Goal: Transaction & Acquisition: Subscribe to service/newsletter

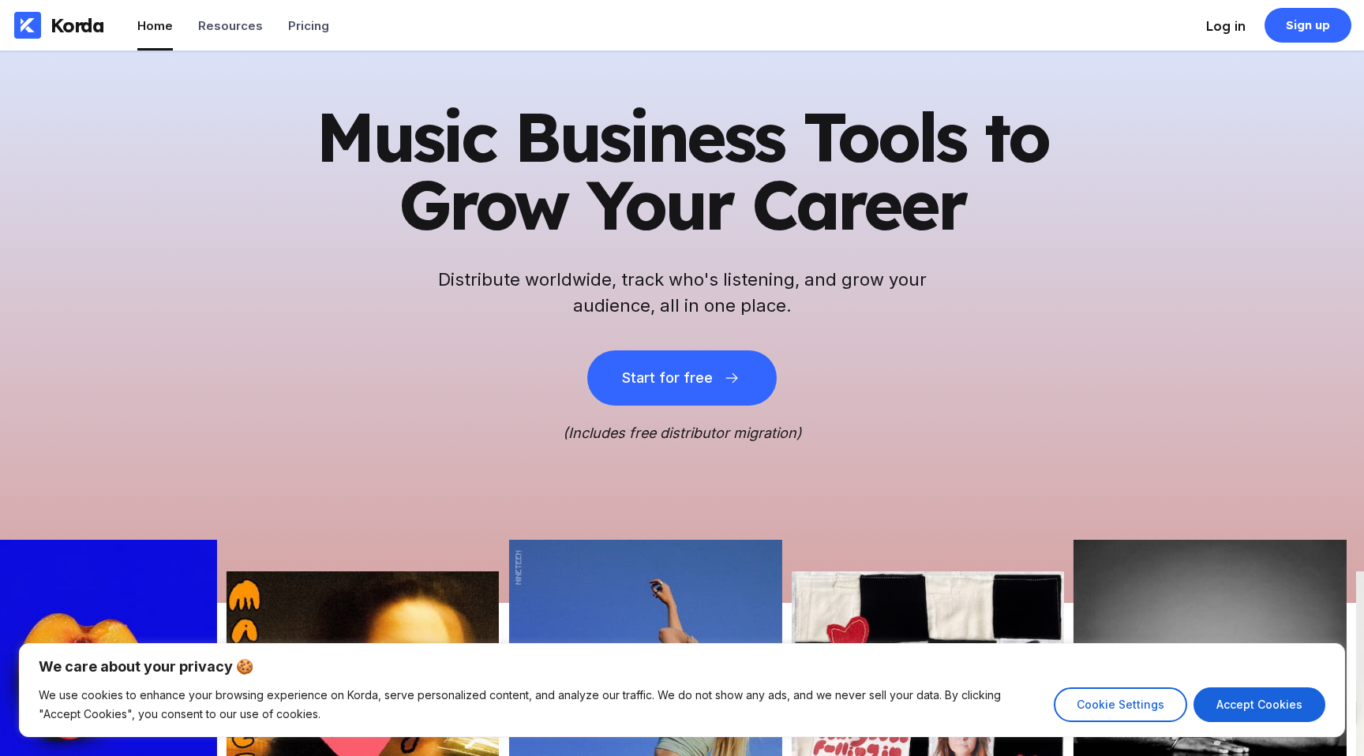
click at [1219, 28] on div "Log in" at bounding box center [1225, 26] width 39 height 16
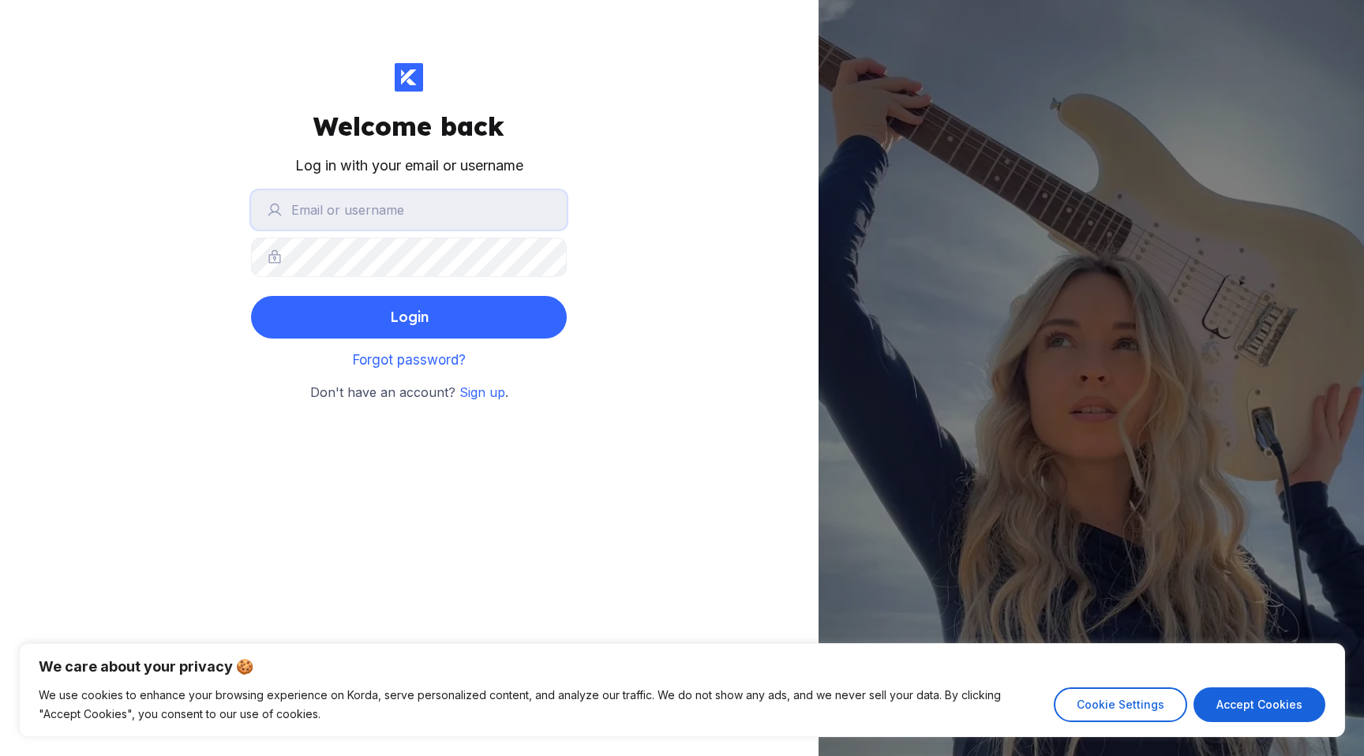
click at [469, 208] on input "text" at bounding box center [409, 209] width 316 height 39
type input "[EMAIL_ADDRESS][DOMAIN_NAME]"
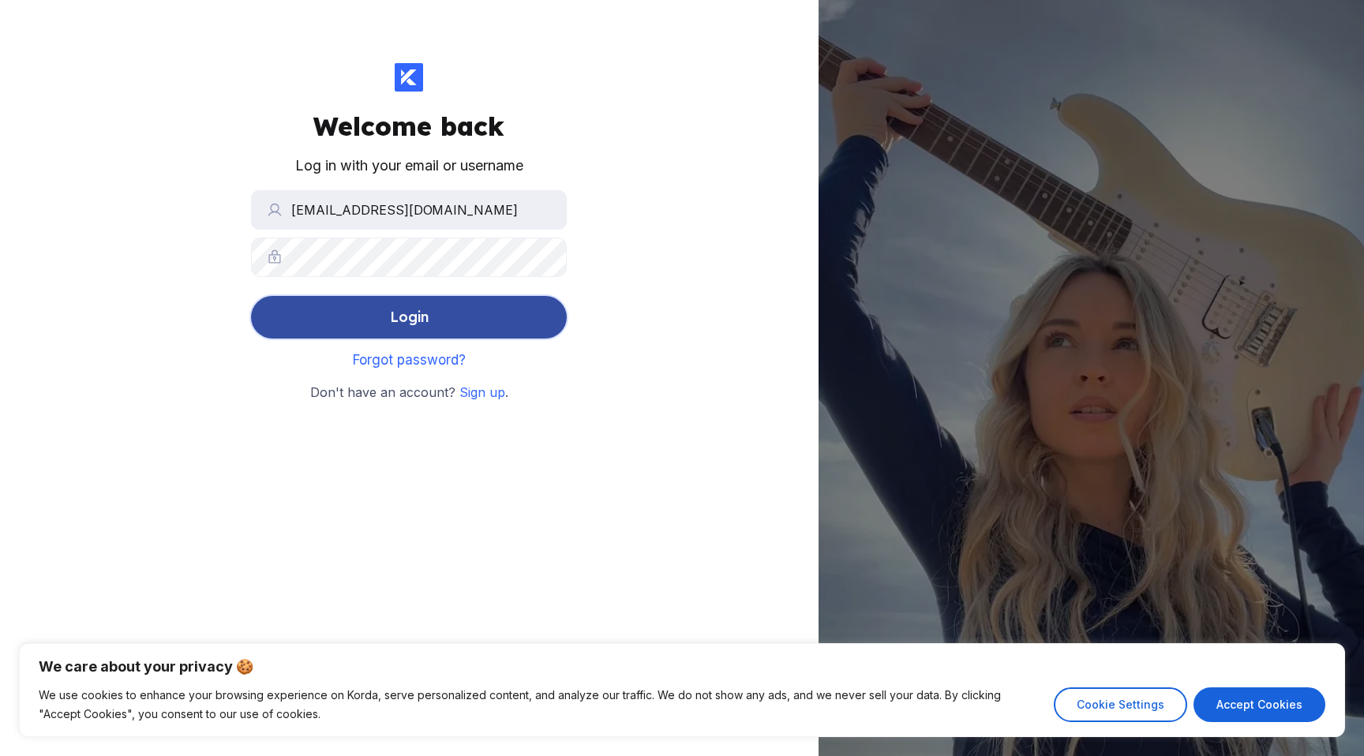
click at [455, 309] on button "Login" at bounding box center [409, 317] width 316 height 43
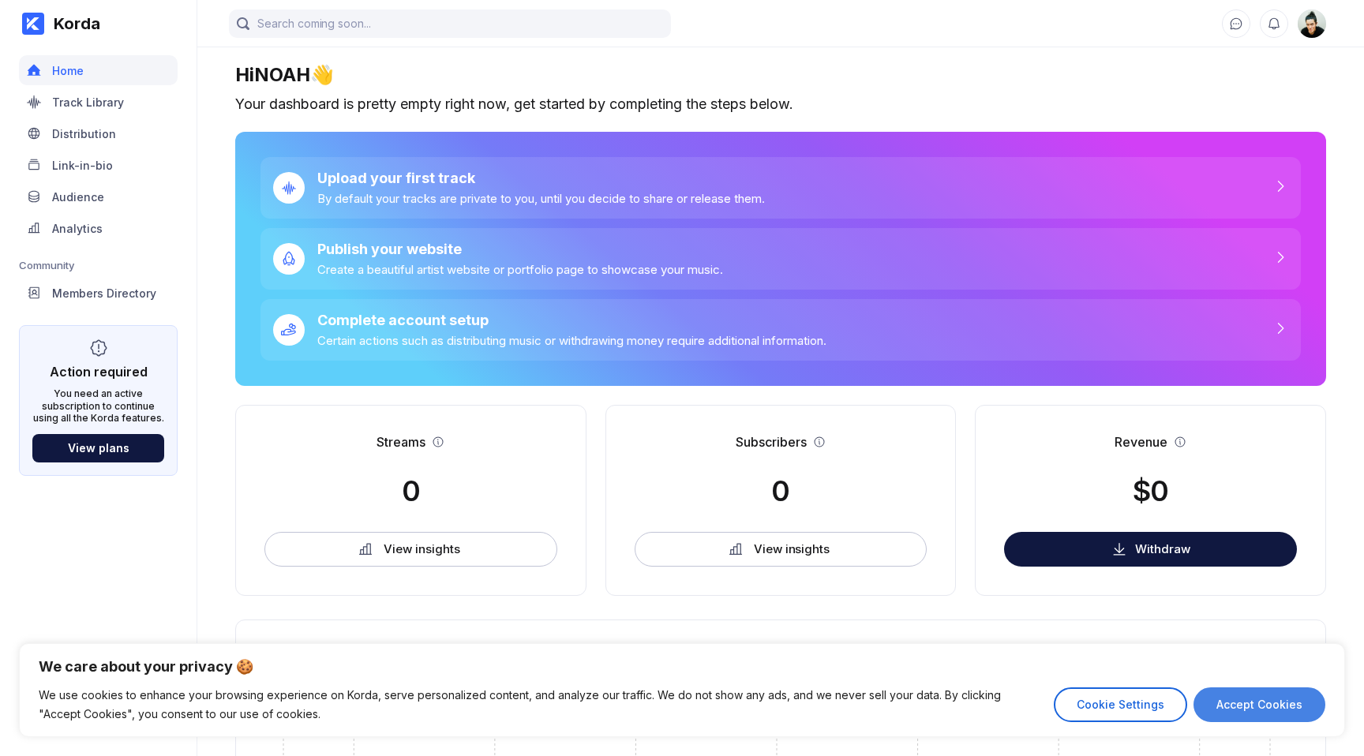
click at [1240, 691] on button "Accept Cookies" at bounding box center [1259, 704] width 132 height 35
checkbox input "true"
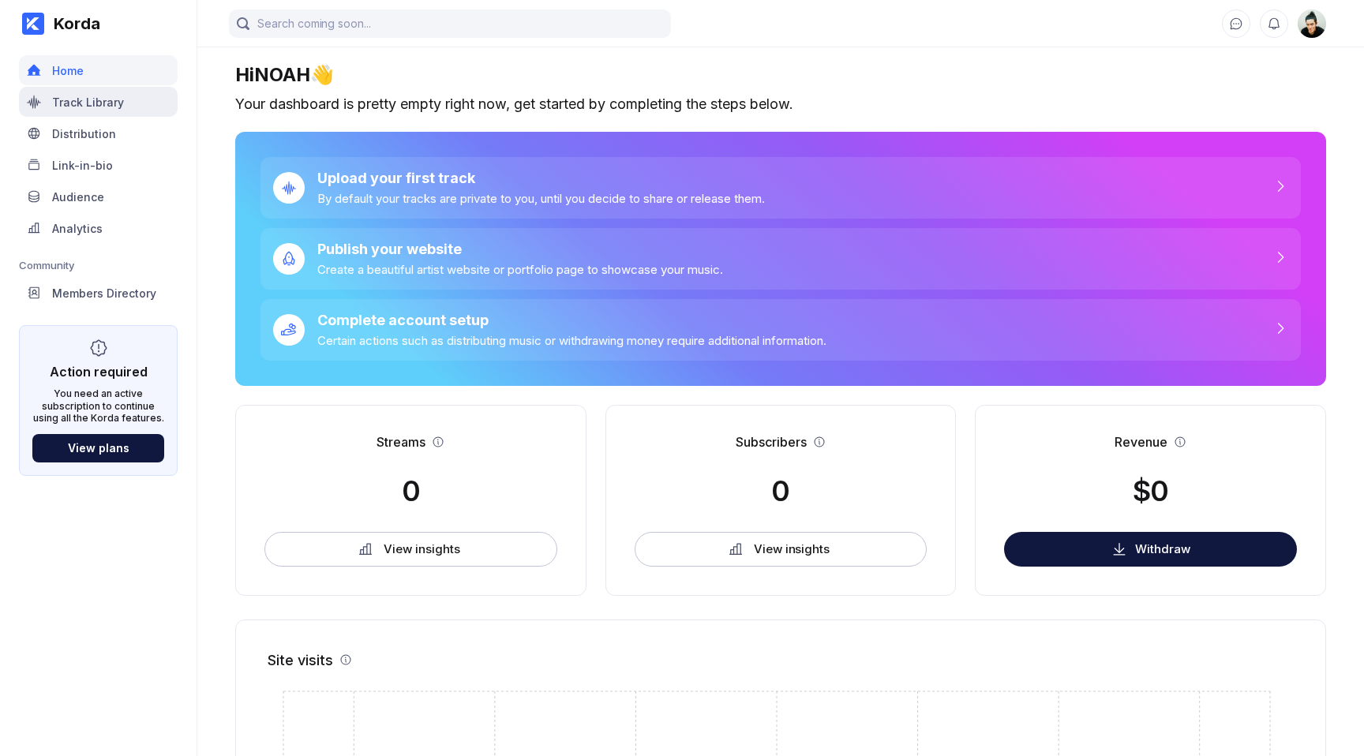
click at [66, 99] on div "Track Library" at bounding box center [88, 101] width 72 height 13
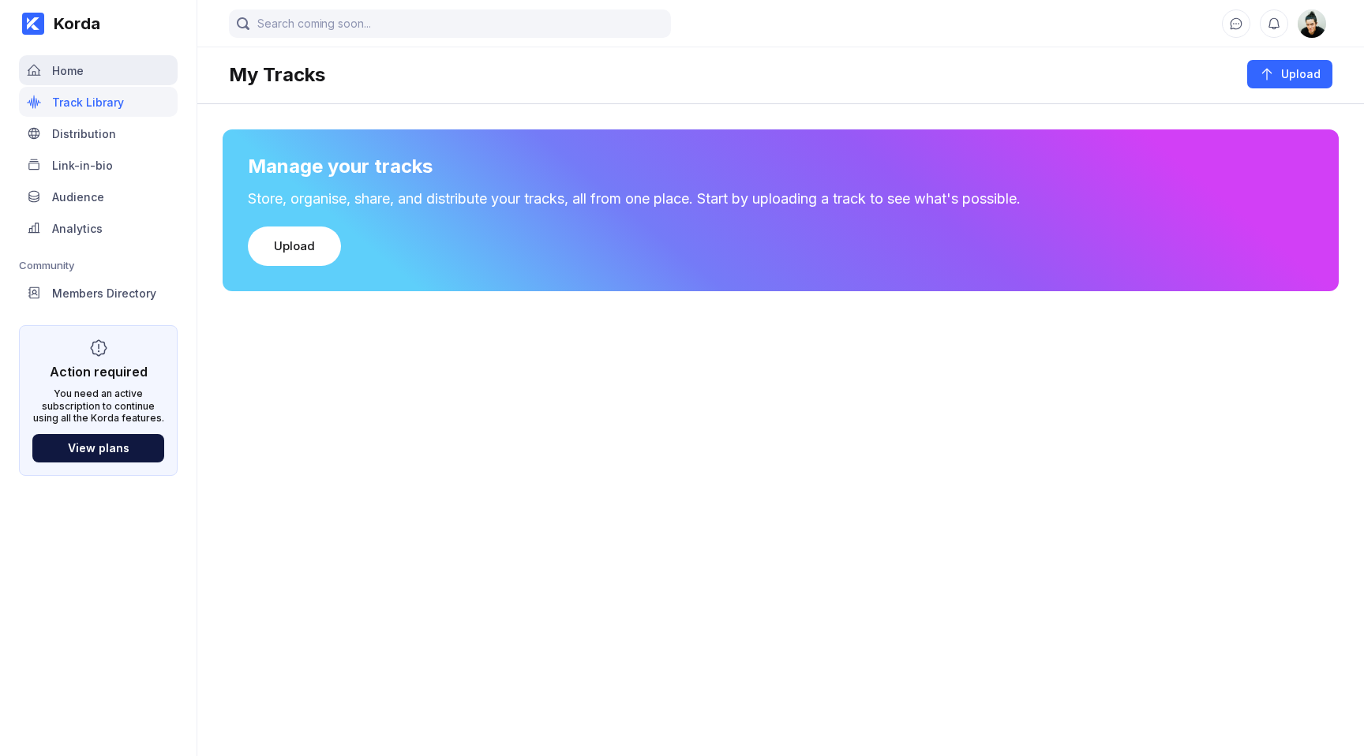
click at [73, 80] on div "Home" at bounding box center [98, 70] width 159 height 30
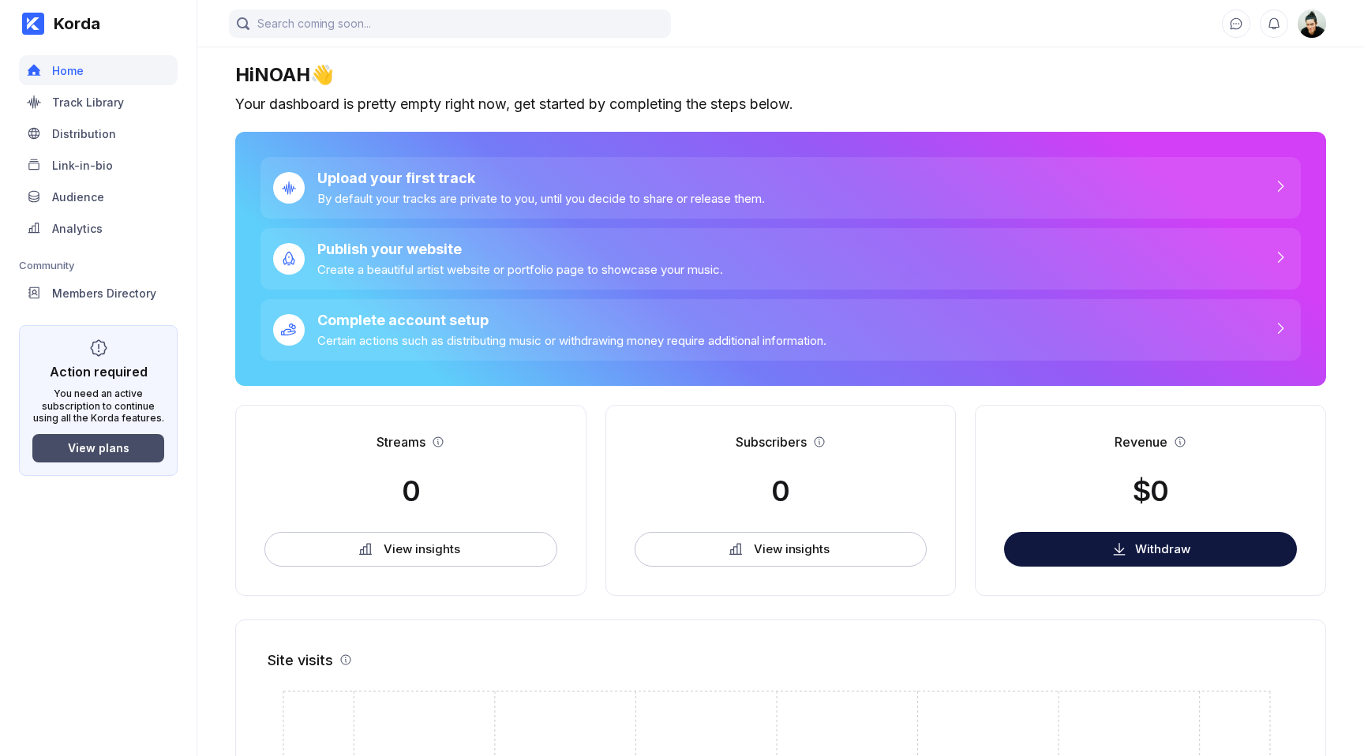
click at [86, 440] on button "View plans" at bounding box center [98, 448] width 132 height 28
click at [69, 98] on div "Track Library" at bounding box center [88, 101] width 72 height 13
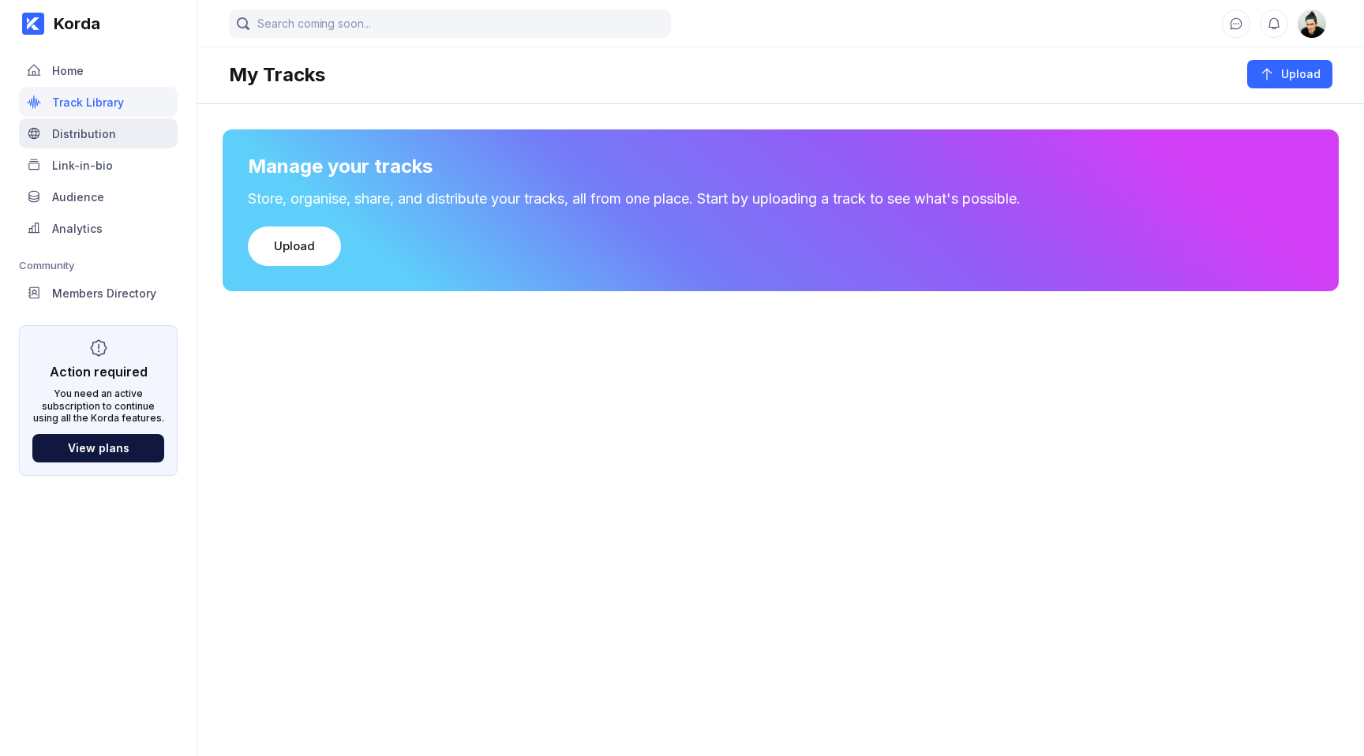
click at [80, 144] on div "Distribution" at bounding box center [98, 133] width 159 height 30
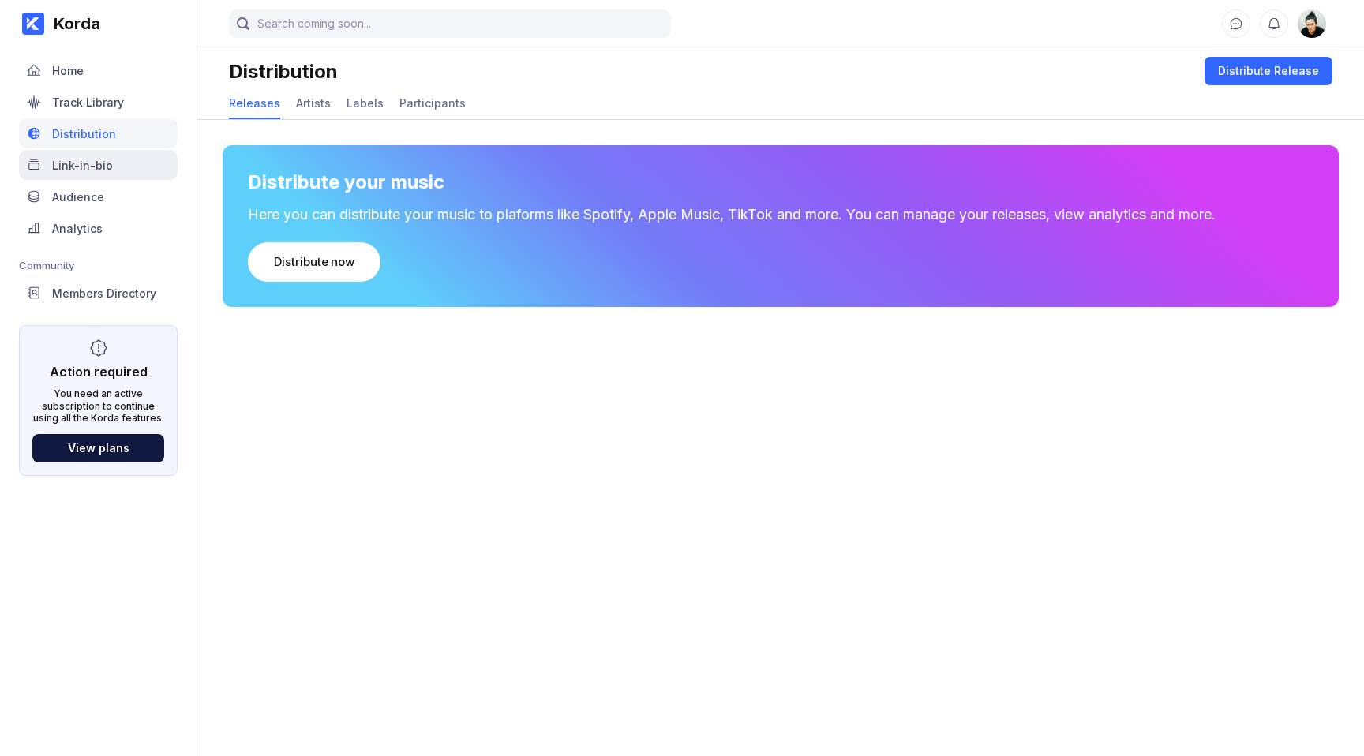
click at [83, 162] on div "Link-in-bio" at bounding box center [82, 165] width 61 height 13
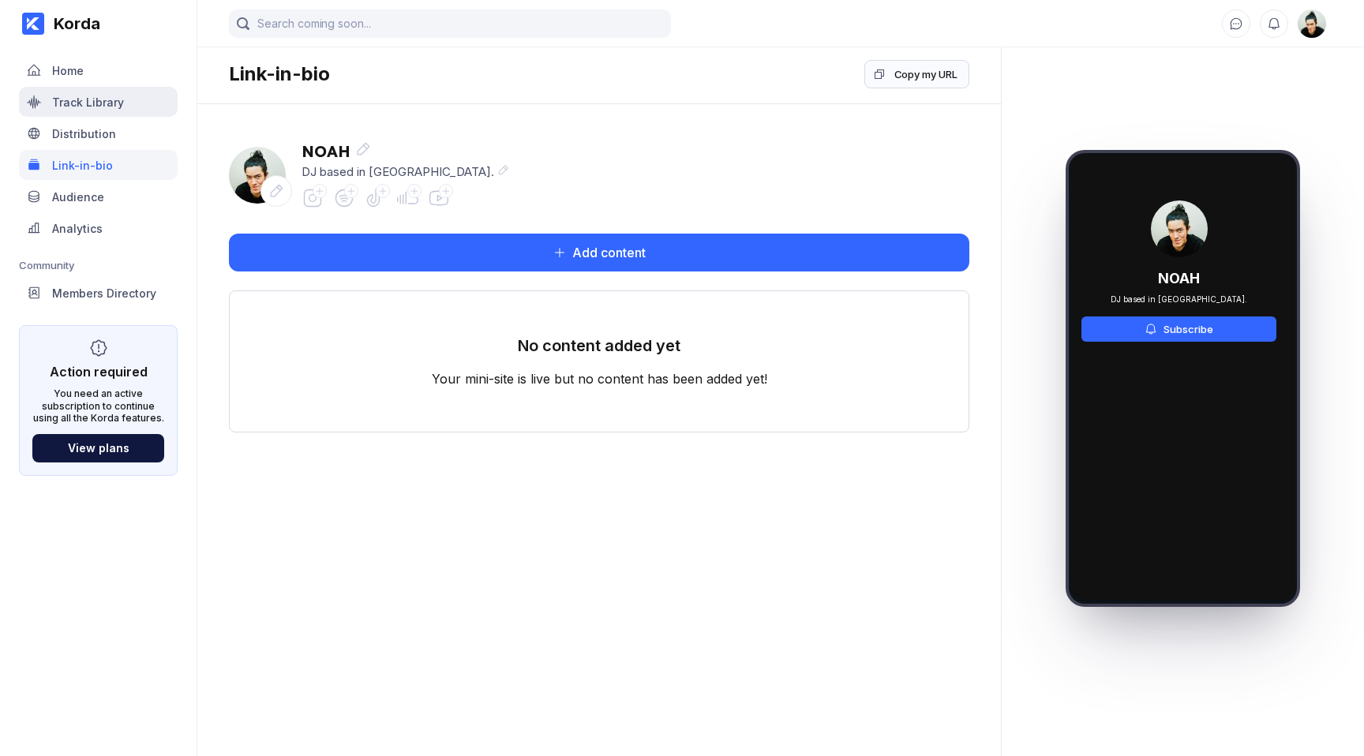
click at [89, 110] on div "Track Library" at bounding box center [98, 102] width 159 height 30
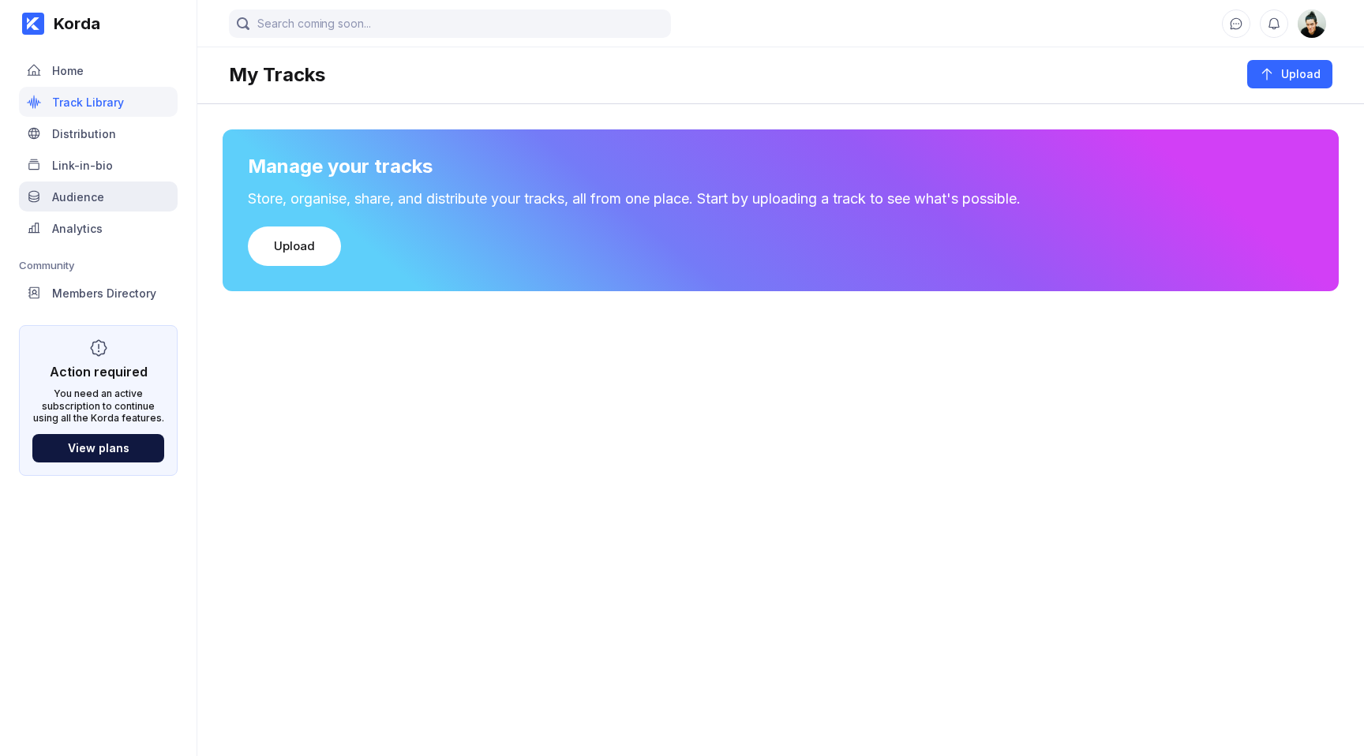
click at [93, 198] on div "Audience" at bounding box center [78, 196] width 52 height 13
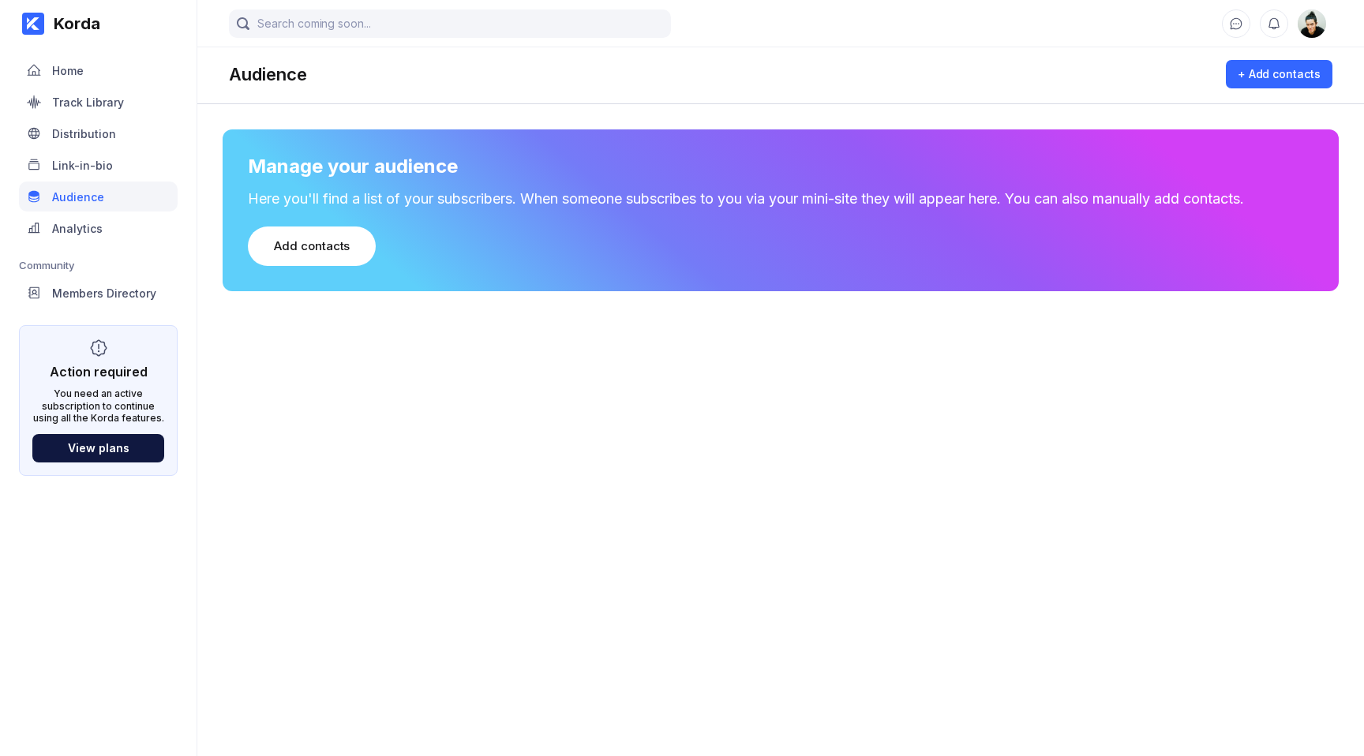
click at [93, 228] on div "Analytics" at bounding box center [77, 228] width 51 height 13
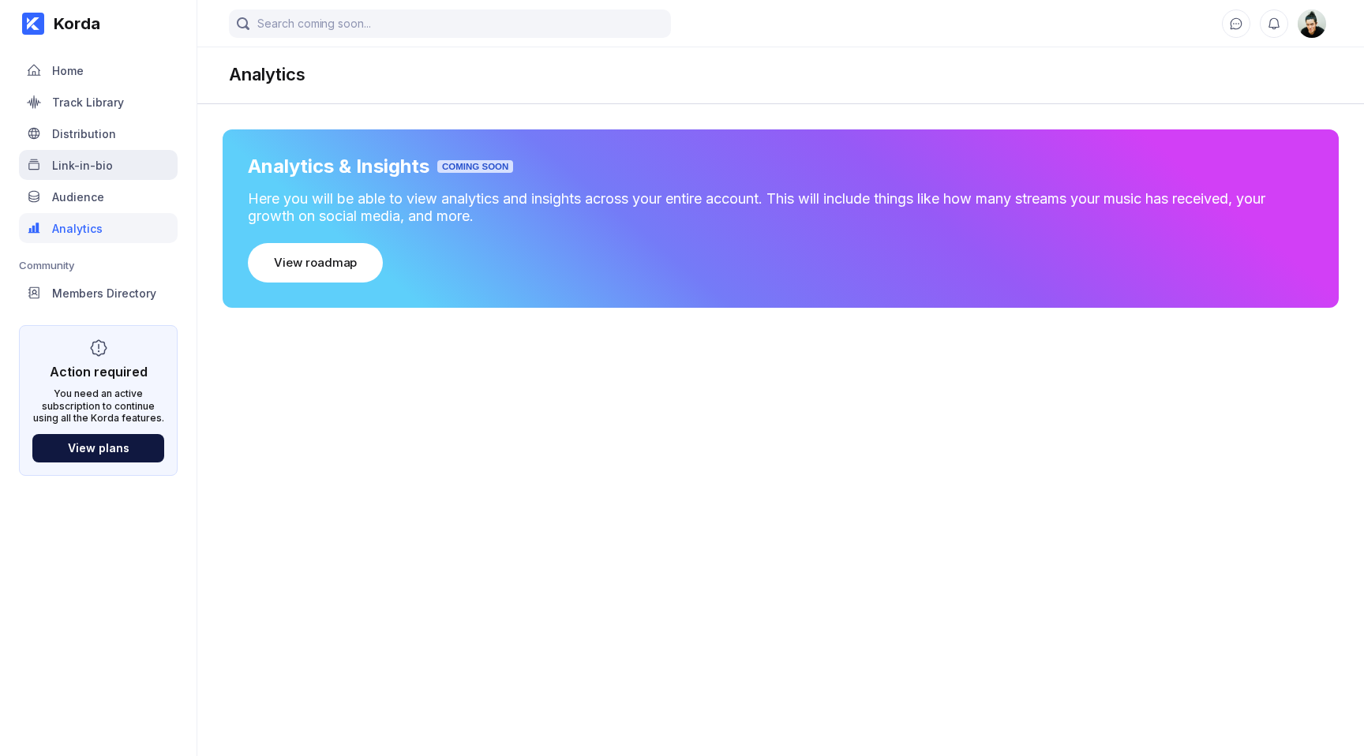
click at [97, 177] on div "Link-in-bio" at bounding box center [98, 165] width 159 height 30
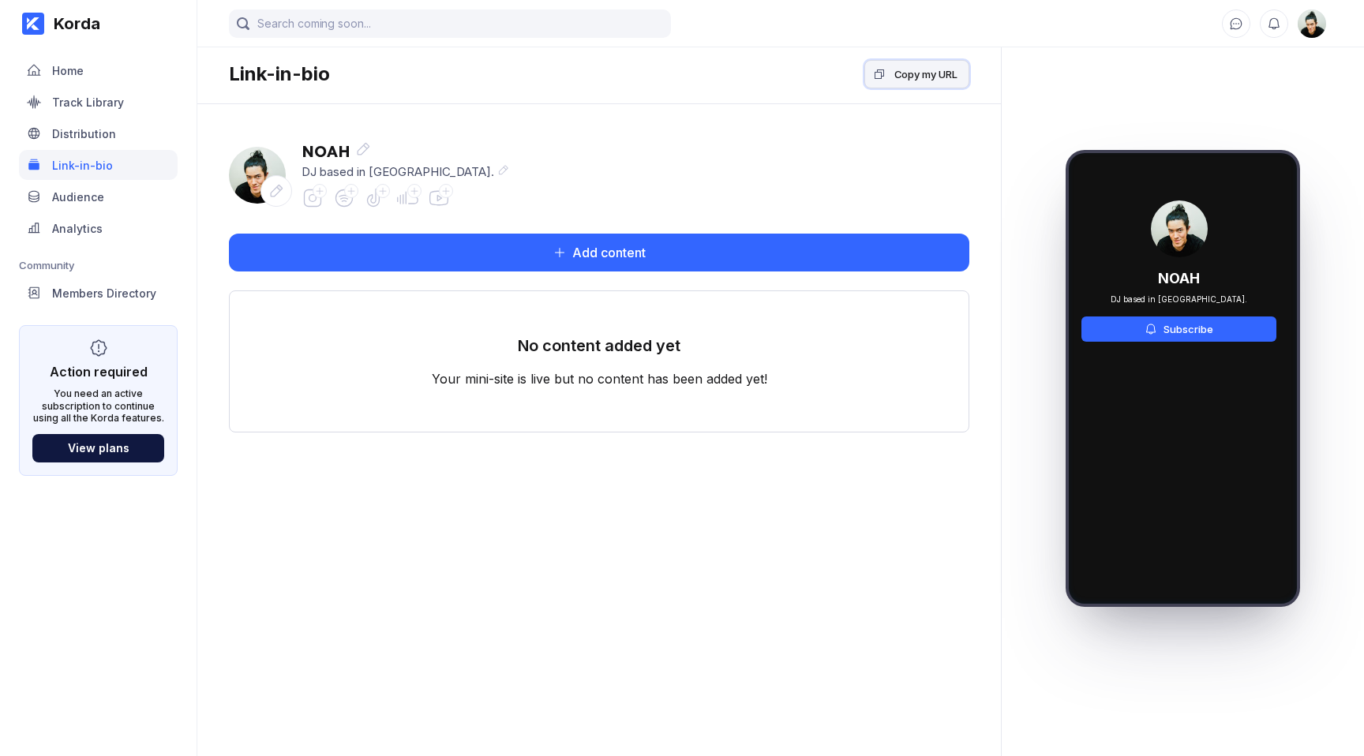
click at [933, 76] on div "Copy my URL" at bounding box center [925, 74] width 63 height 16
click at [113, 222] on div "Analytics" at bounding box center [98, 228] width 159 height 30
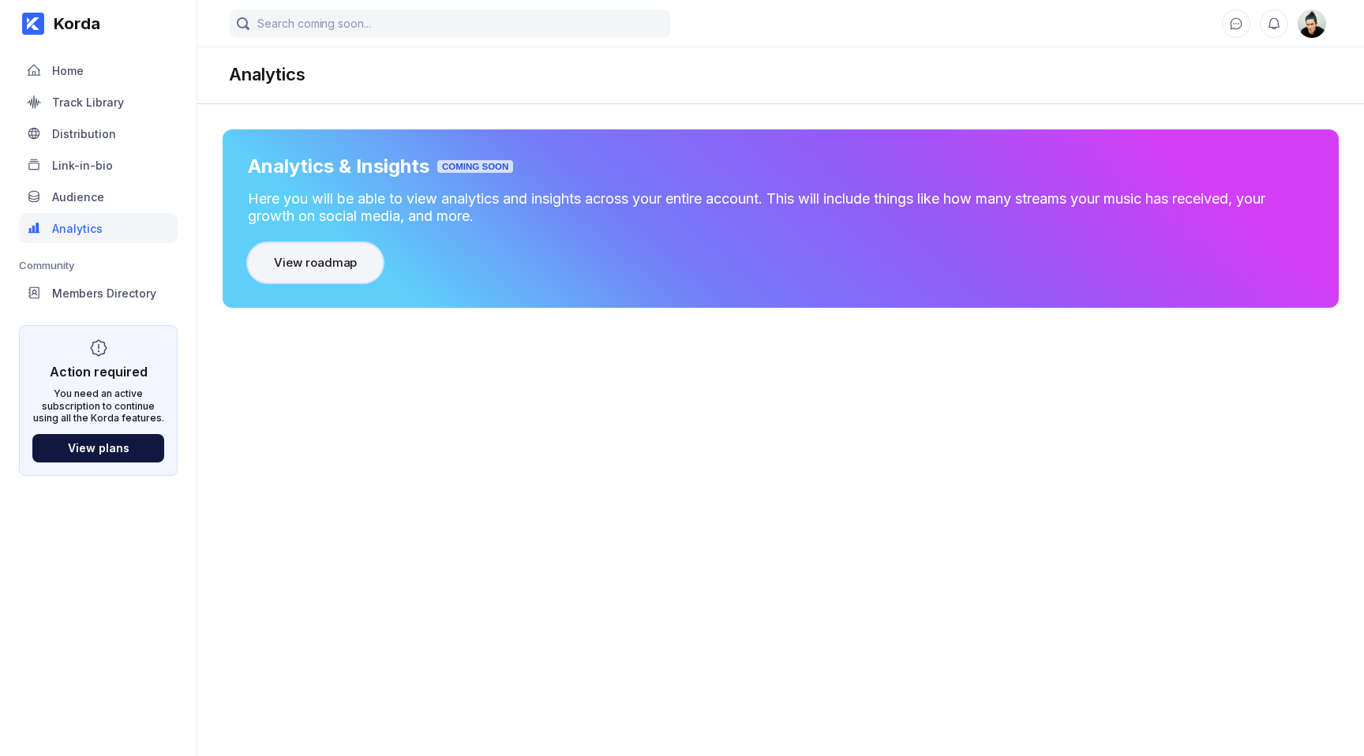
click at [293, 272] on button "View roadmap" at bounding box center [315, 262] width 135 height 39
click at [151, 96] on div "Track Library" at bounding box center [98, 102] width 159 height 30
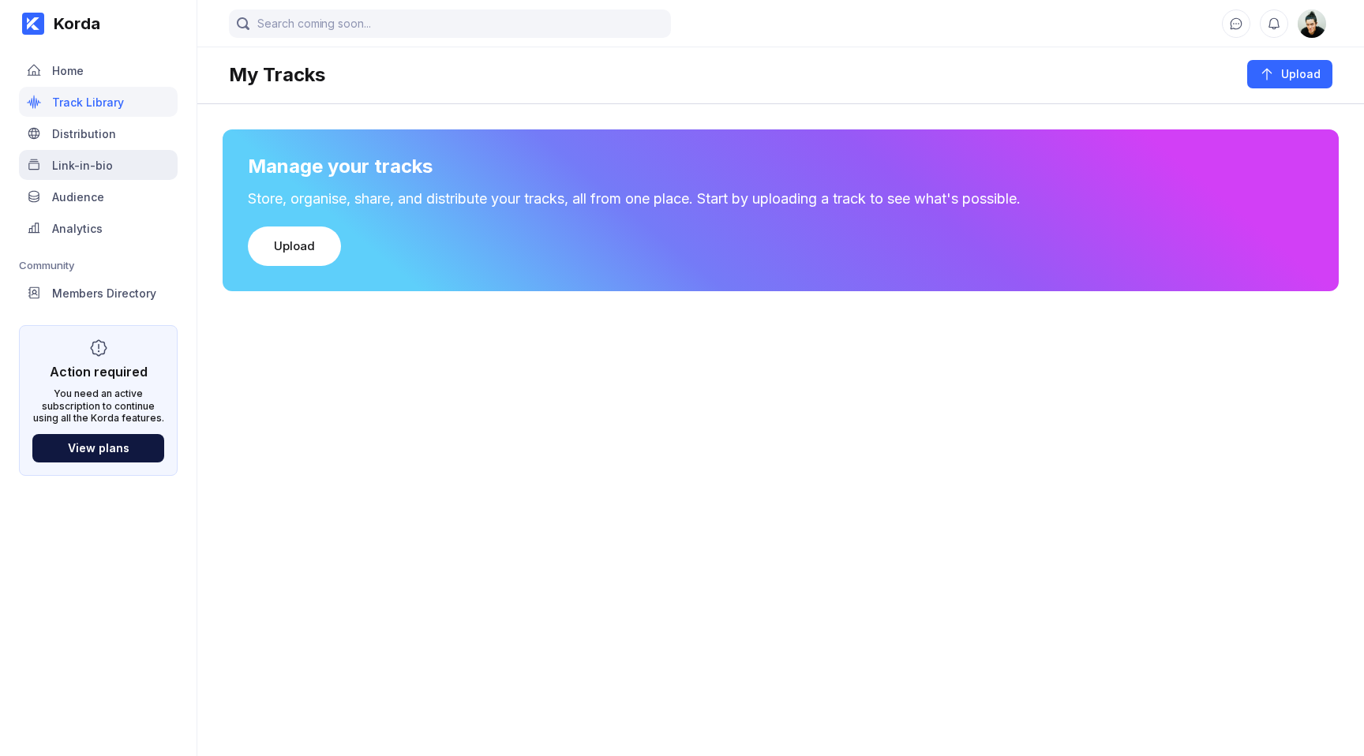
click at [125, 165] on div "Link-in-bio" at bounding box center [98, 165] width 159 height 30
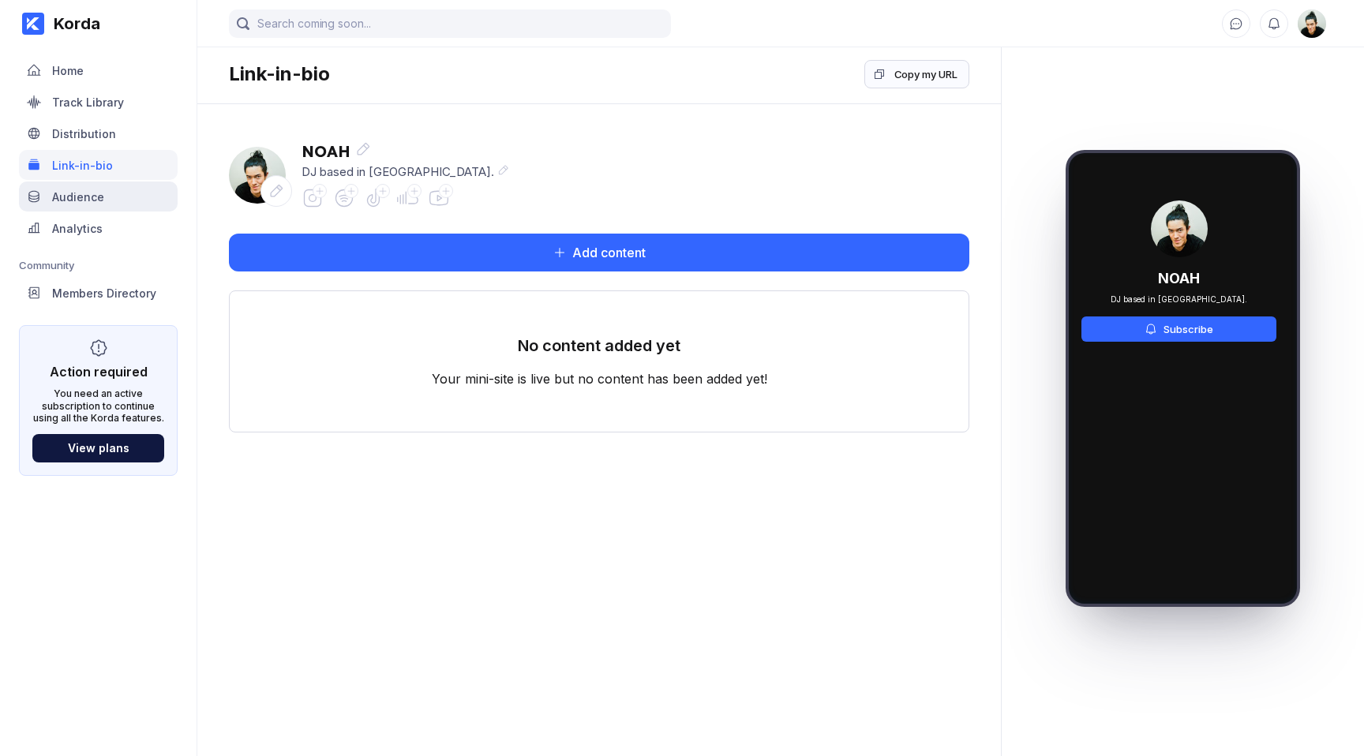
click at [109, 197] on div "Audience" at bounding box center [98, 197] width 159 height 30
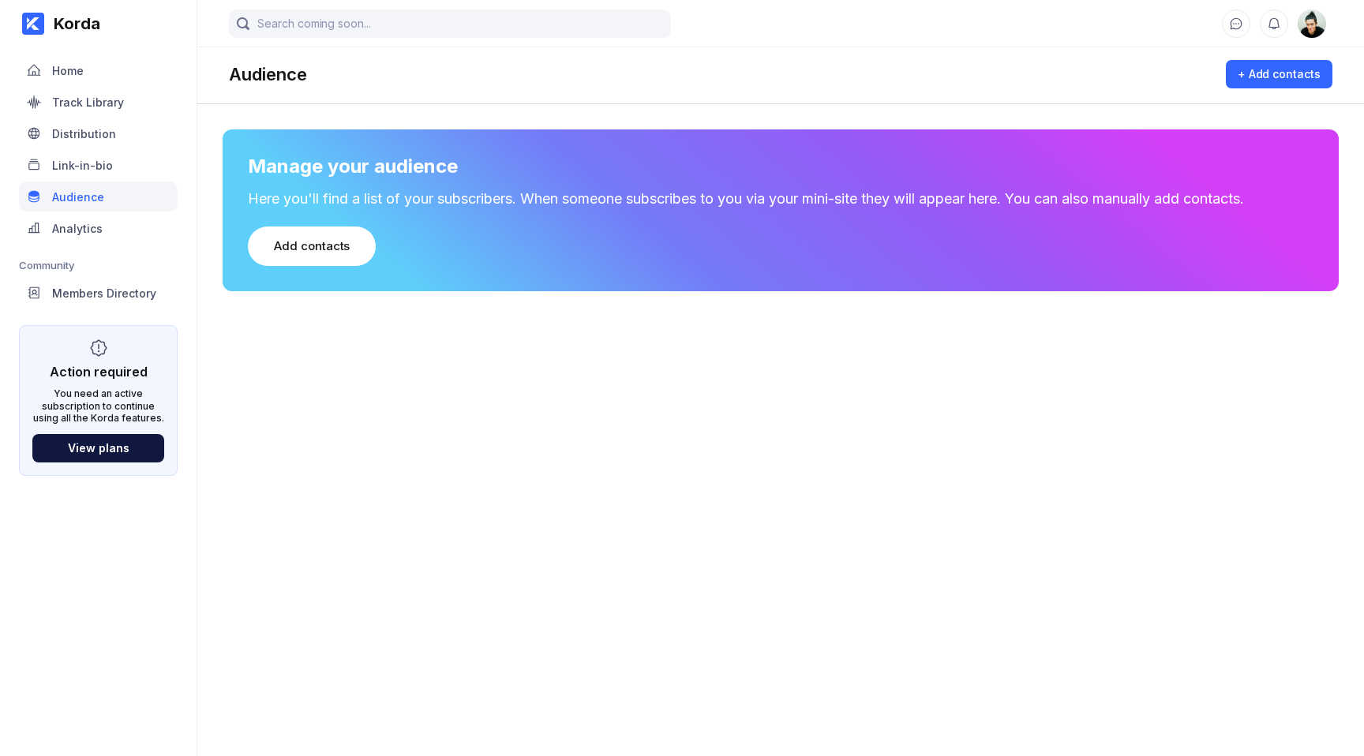
click at [96, 134] on div "Distribution" at bounding box center [84, 133] width 64 height 13
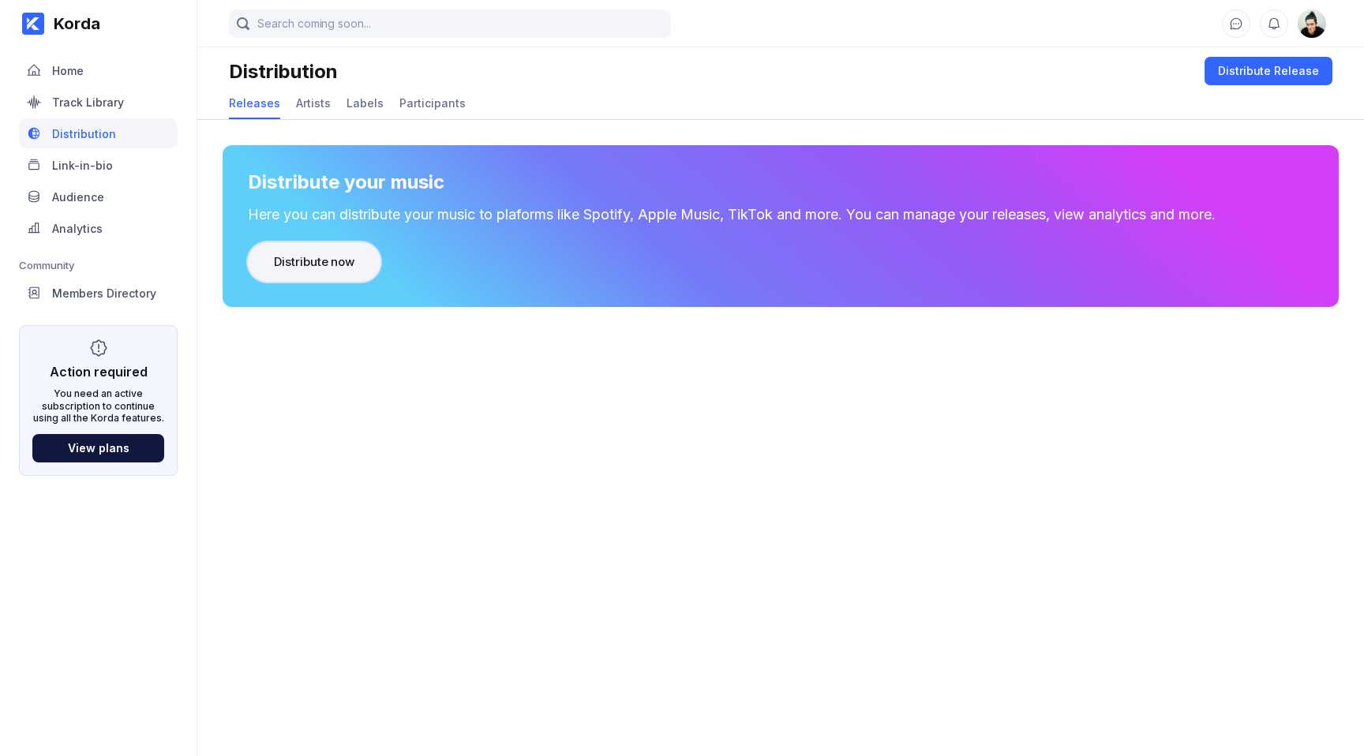
click at [291, 260] on div "Distribute now" at bounding box center [314, 262] width 80 height 16
click at [291, 256] on div "Distribute now" at bounding box center [314, 262] width 80 height 16
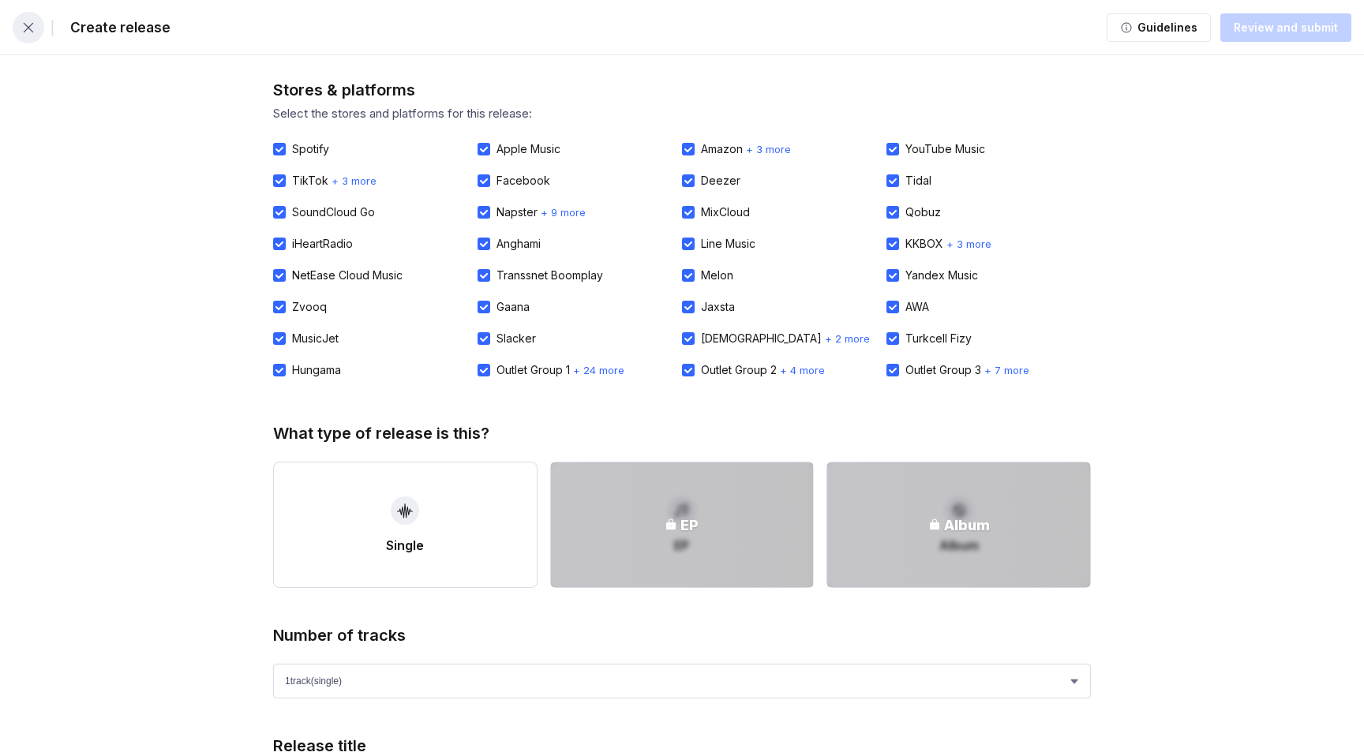
click at [28, 24] on icon "button" at bounding box center [29, 28] width 16 height 16
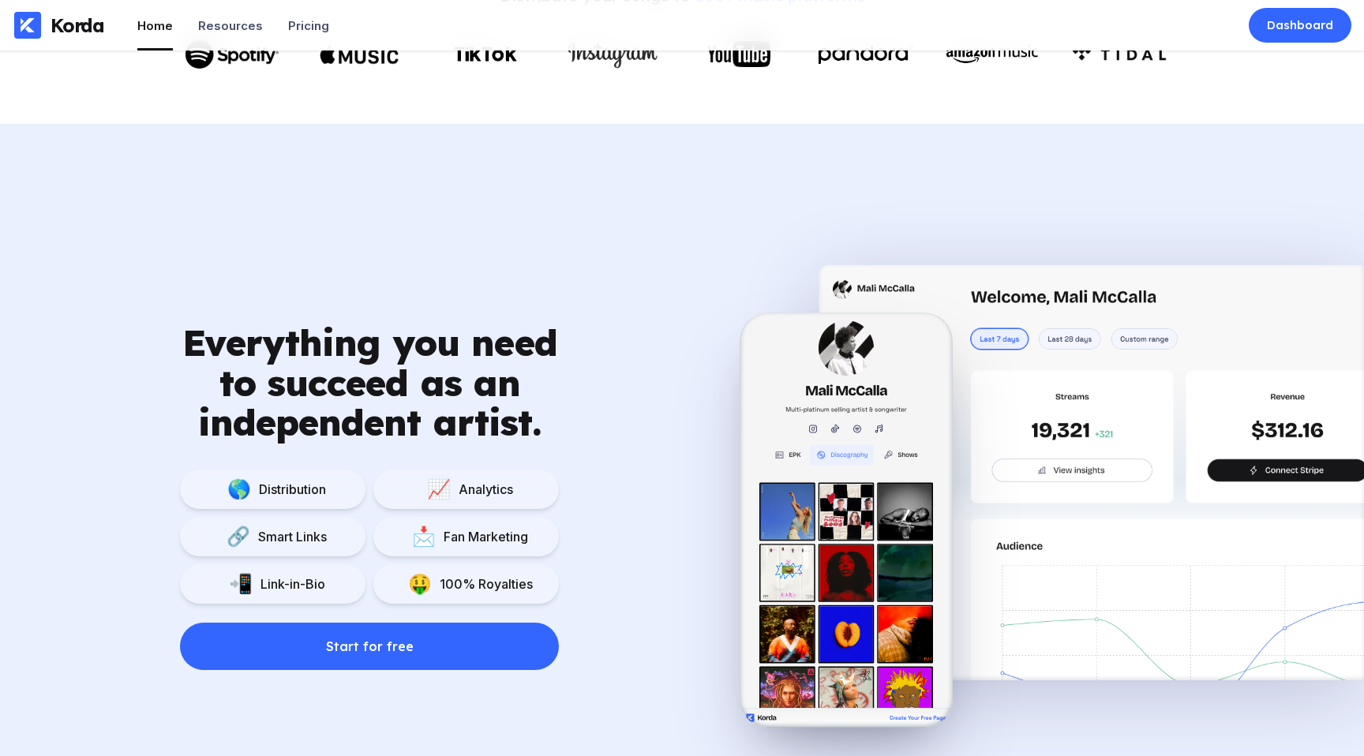
scroll to position [833, 0]
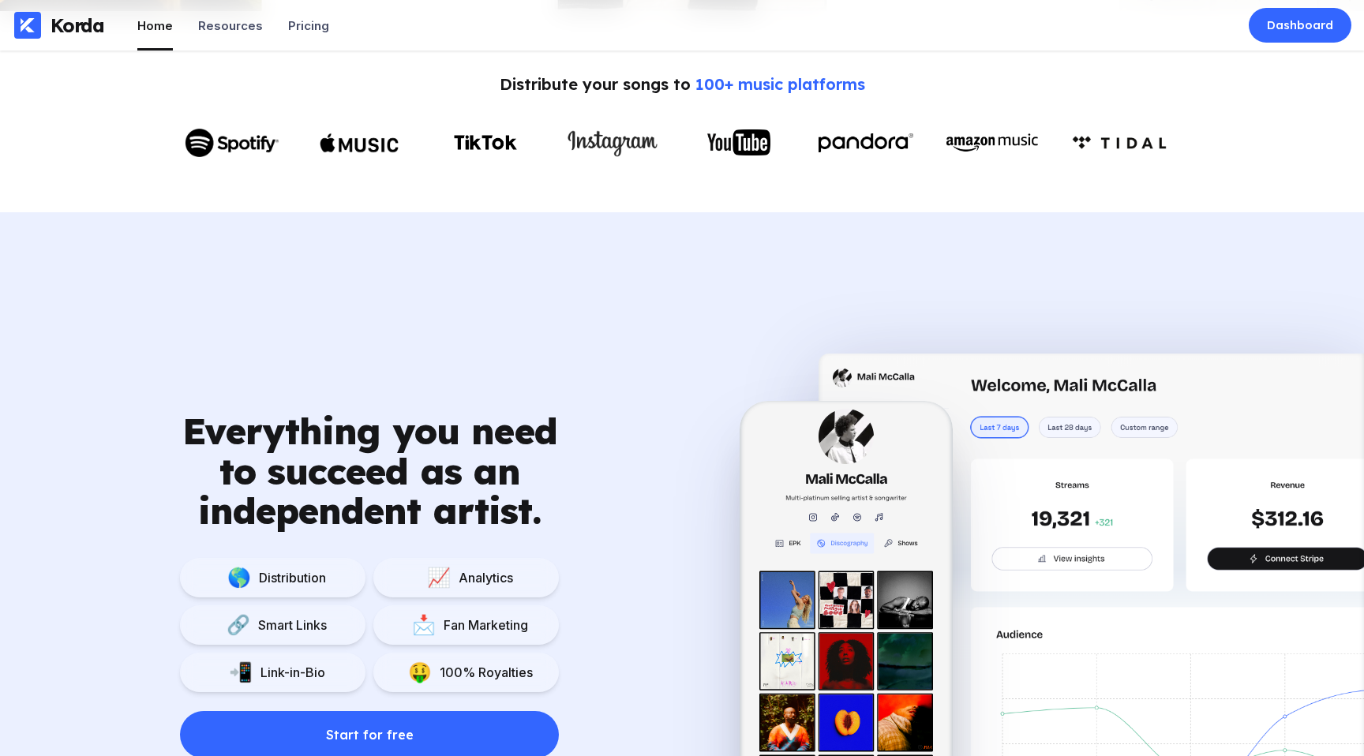
click at [967, 110] on div "Distribute your songs to 100+ music platforms" at bounding box center [682, 119] width 1301 height 91
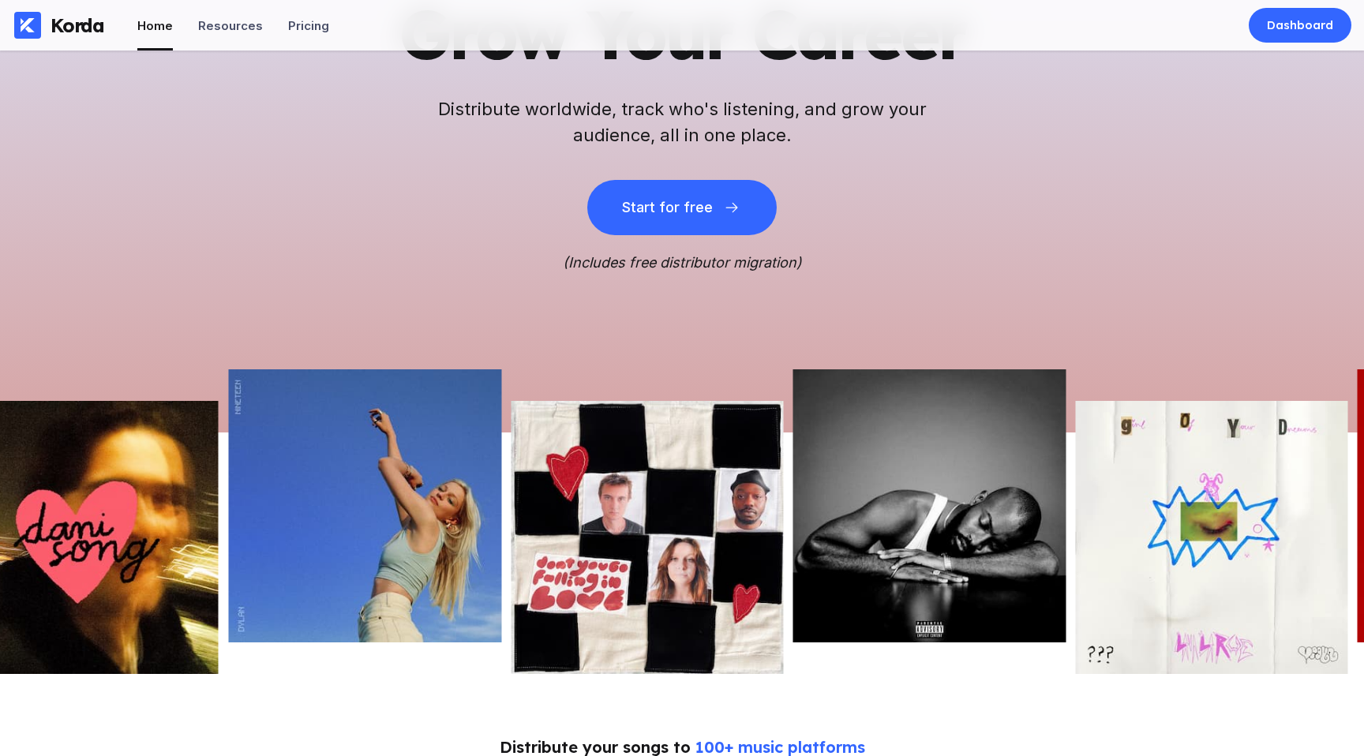
scroll to position [0, 0]
